Goal: Transaction & Acquisition: Purchase product/service

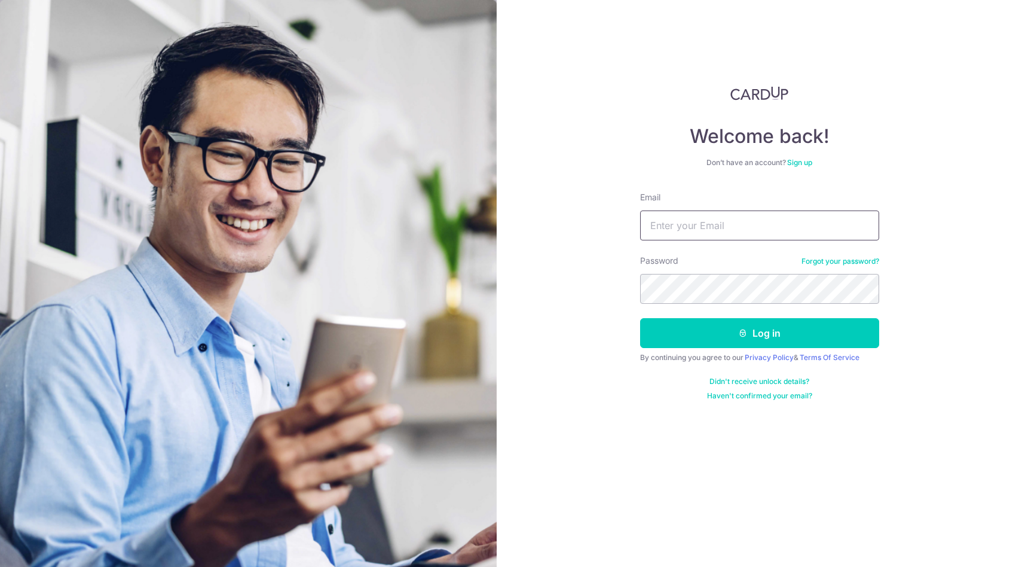
click at [795, 227] on input "Email" at bounding box center [759, 225] width 239 height 30
type input "ngjoncolin92@gmail.com"
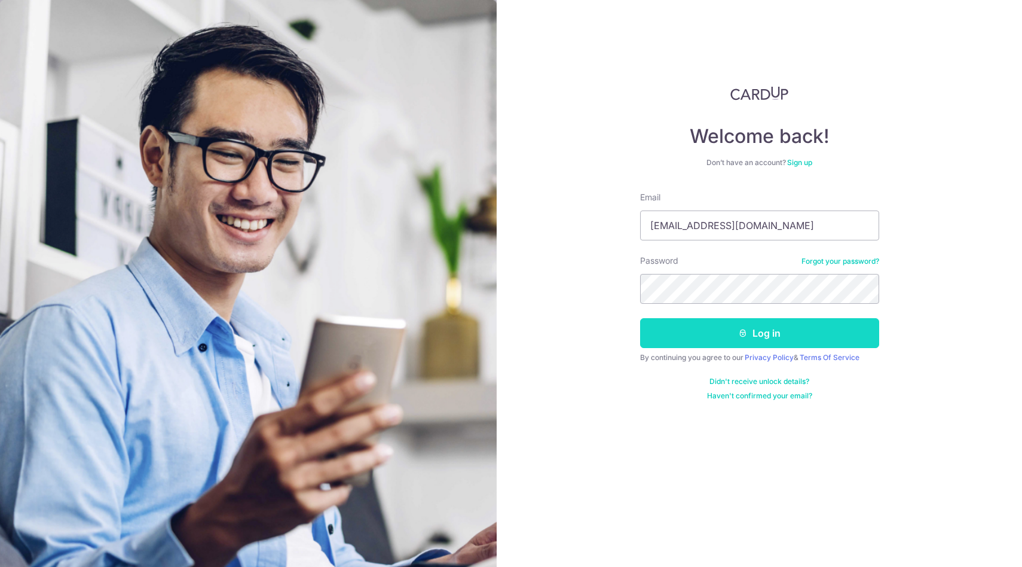
click at [709, 330] on button "Log in" at bounding box center [759, 333] width 239 height 30
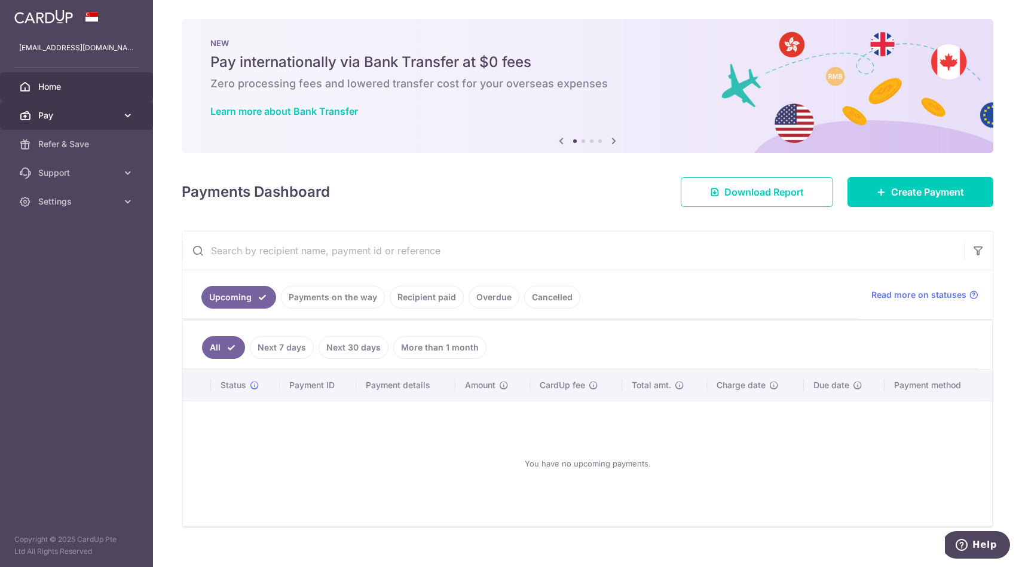
click at [132, 117] on icon at bounding box center [128, 115] width 12 height 12
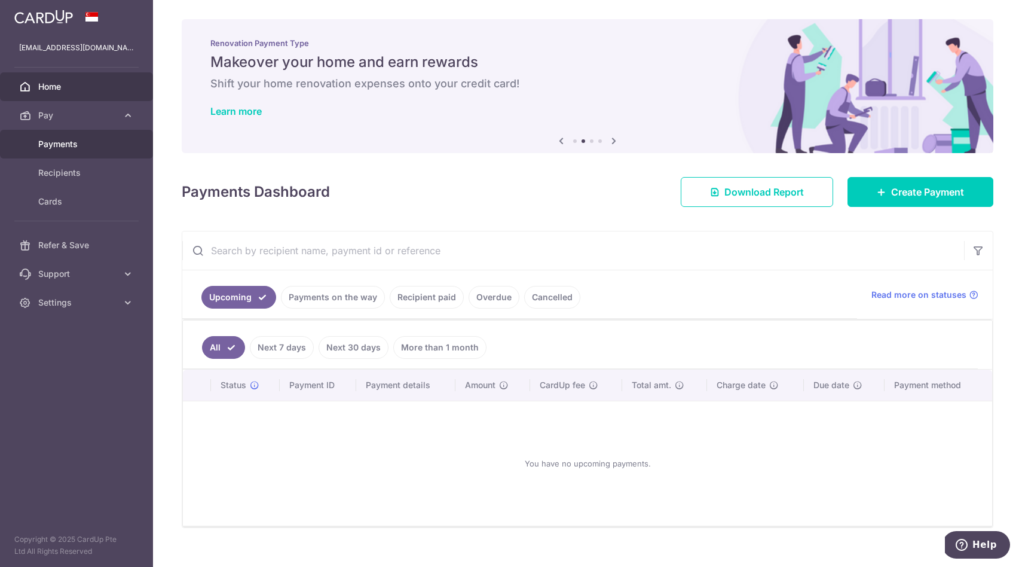
click at [90, 152] on link "Payments" at bounding box center [76, 144] width 153 height 29
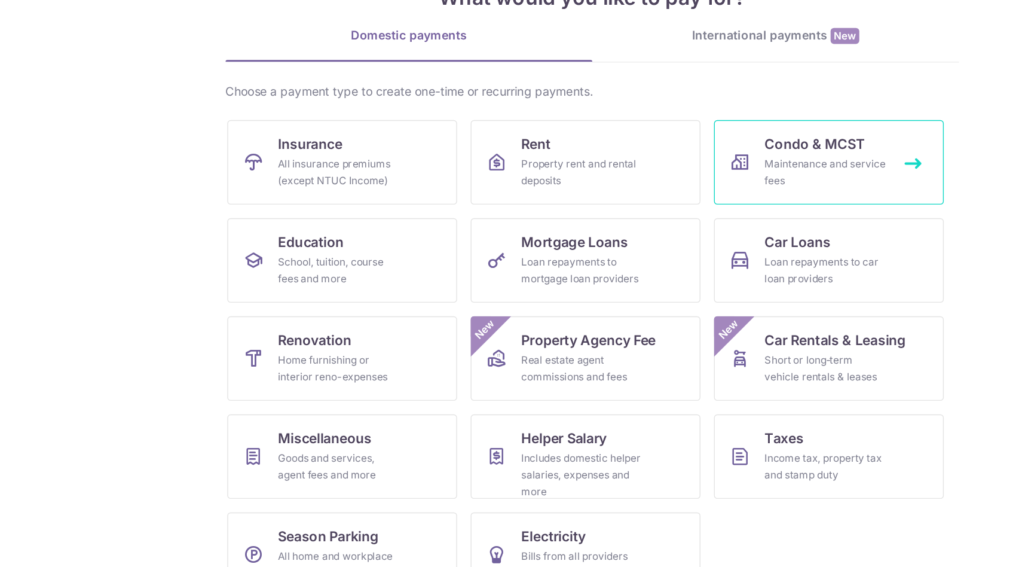
click at [678, 225] on div "Maintenance and service fees" at bounding box center [676, 225] width 86 height 24
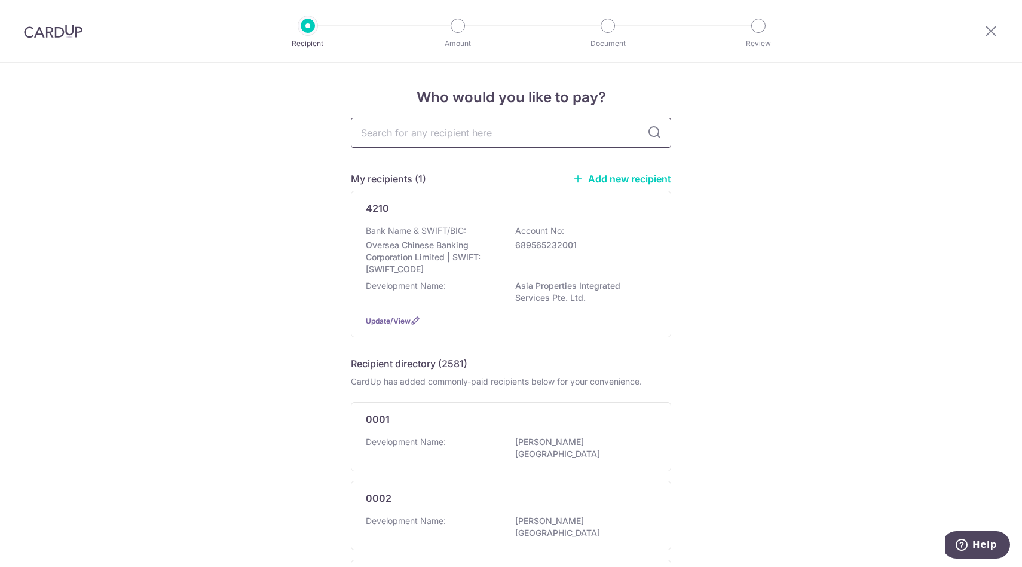
click at [488, 130] on input "text" at bounding box center [511, 133] width 320 height 30
type input "4210"
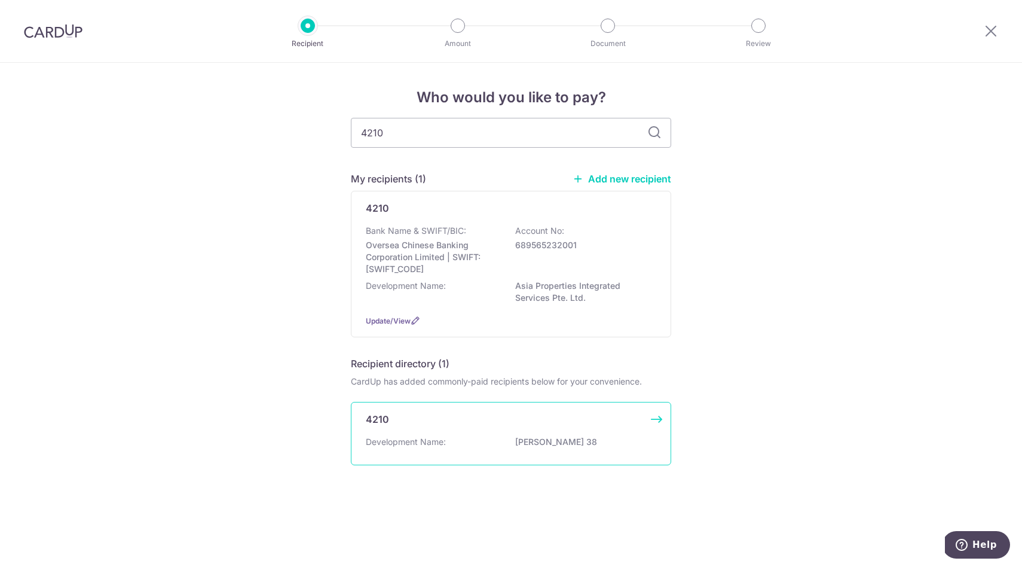
click at [442, 446] on p "Development Name:" at bounding box center [406, 442] width 80 height 12
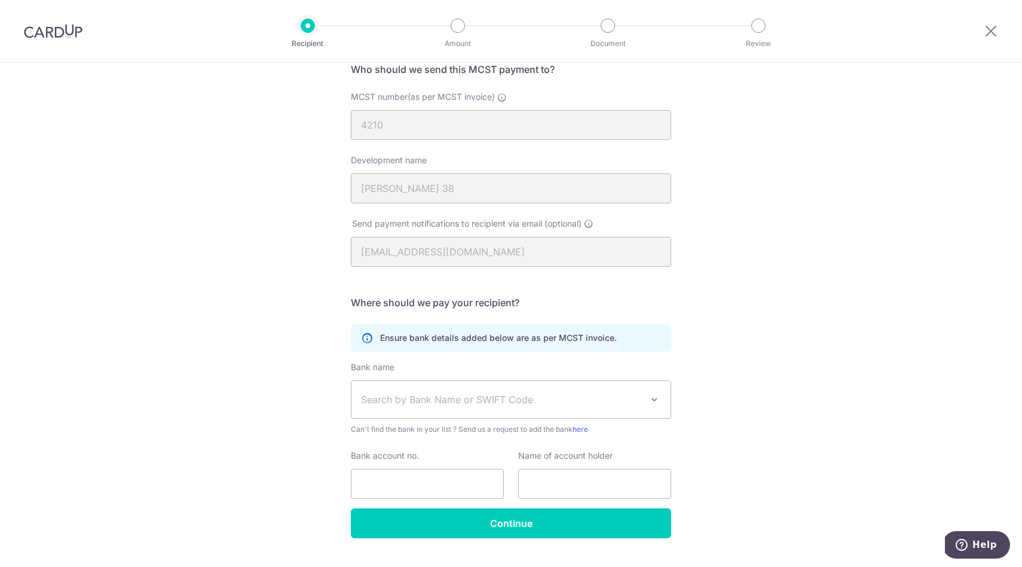
scroll to position [103, 0]
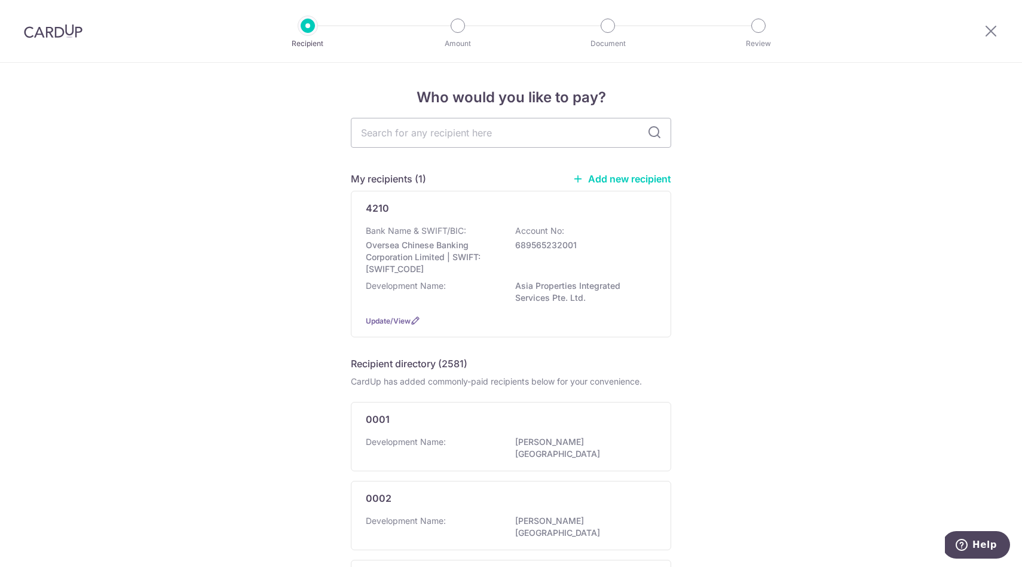
click at [53, 47] on div at bounding box center [53, 31] width 106 height 62
click at [57, 32] on img at bounding box center [53, 31] width 59 height 14
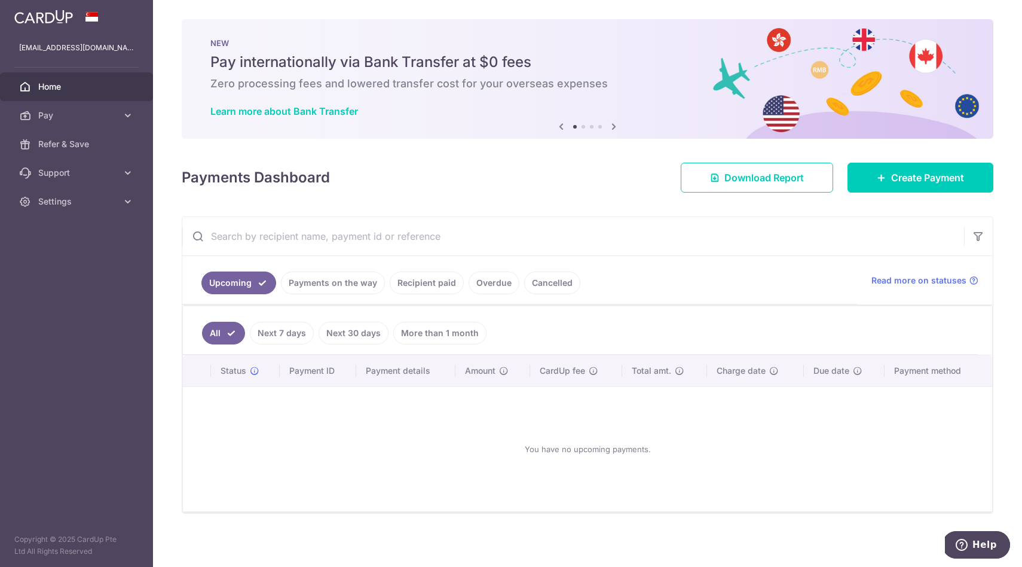
click at [433, 289] on link "Recipient paid" at bounding box center [427, 282] width 74 height 23
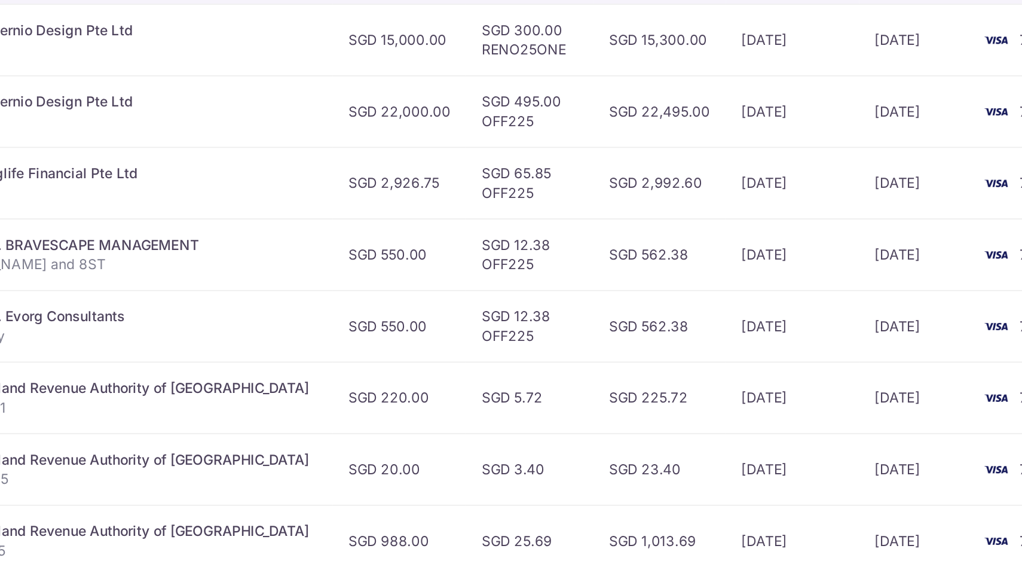
scroll to position [262, 0]
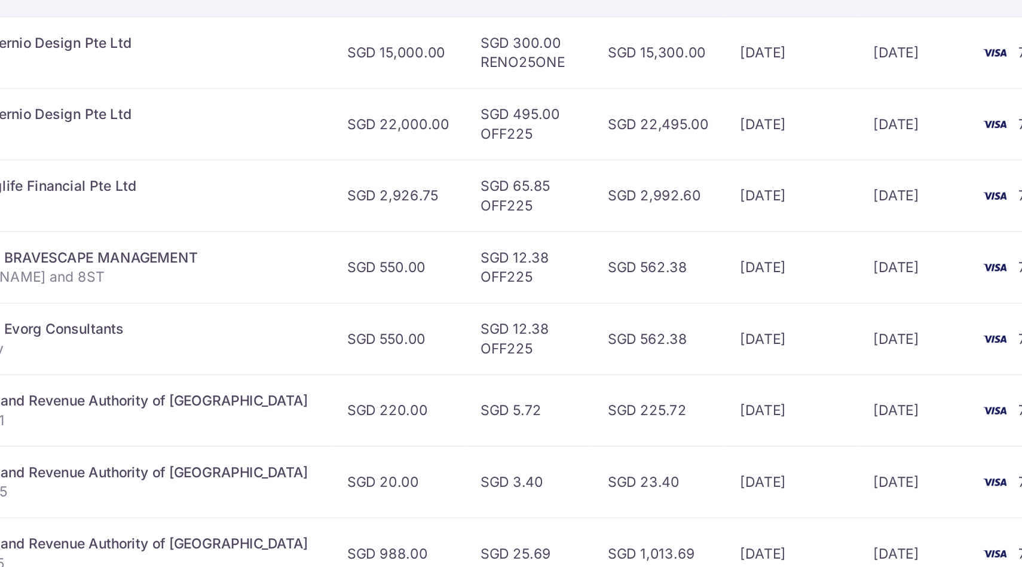
drag, startPoint x: 388, startPoint y: 142, endPoint x: 378, endPoint y: 145, distance: 10.8
click at [385, 142] on p "Reno 22k" at bounding box center [426, 146] width 253 height 12
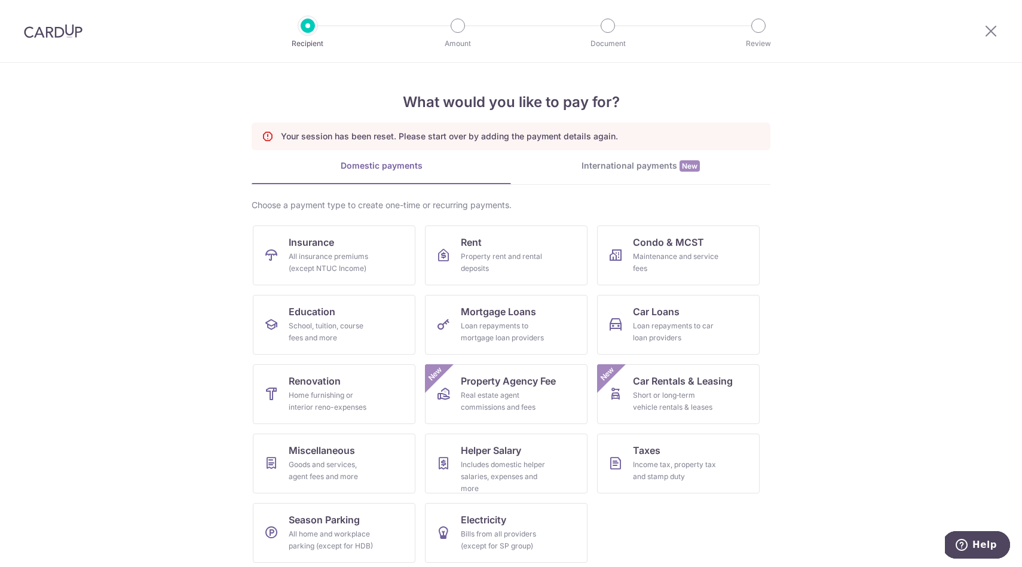
click at [54, 27] on img at bounding box center [53, 31] width 59 height 14
